Goal: Communication & Community: Participate in discussion

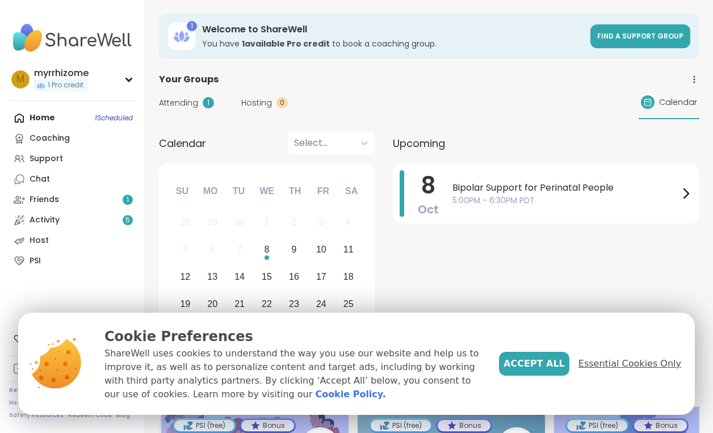
click at [598, 364] on span "Essential Cookies Only" at bounding box center [629, 364] width 103 height 14
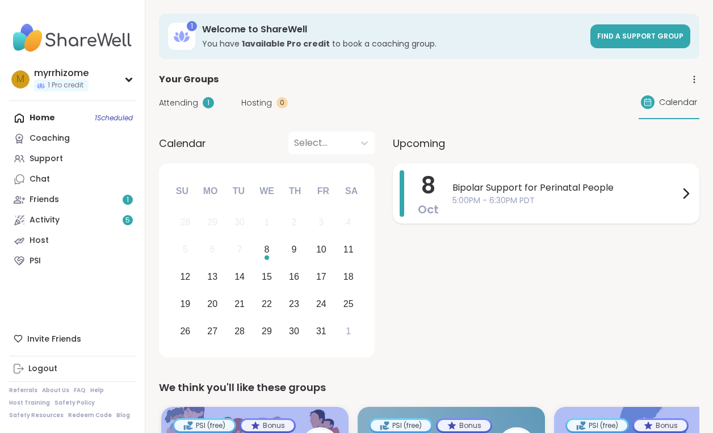
click at [594, 210] on div "Bipolar Support for Perinatal People 5:00PM - 6:30PM PDT" at bounding box center [572, 193] width 240 height 47
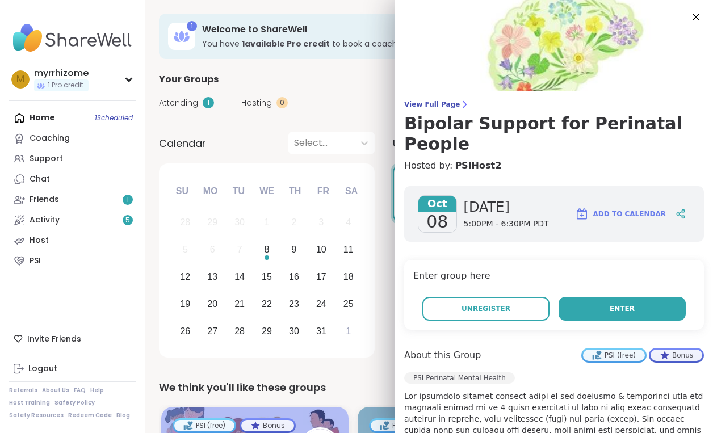
click at [598, 297] on button "Enter" at bounding box center [622, 309] width 127 height 24
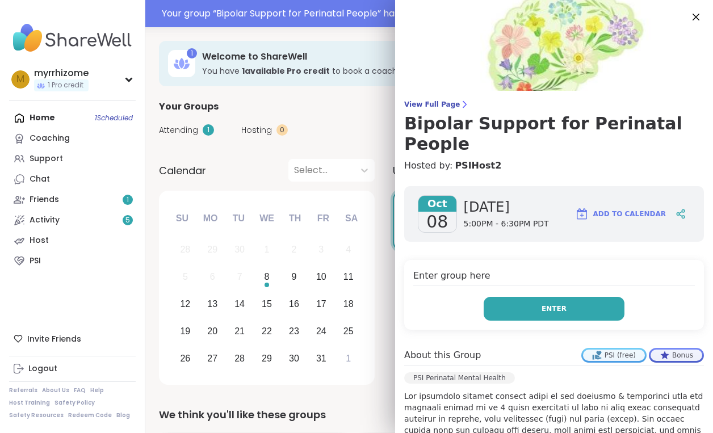
click at [547, 304] on span "Enter" at bounding box center [554, 309] width 25 height 10
